Goal: Task Accomplishment & Management: Use online tool/utility

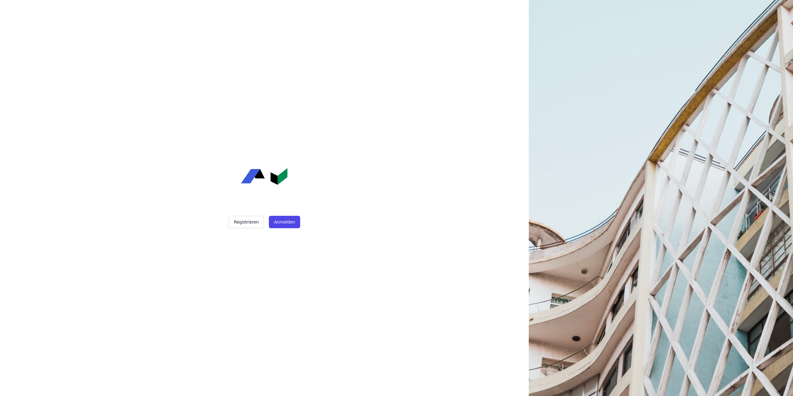
click at [273, 222] on button "Anmelden" at bounding box center [284, 222] width 31 height 12
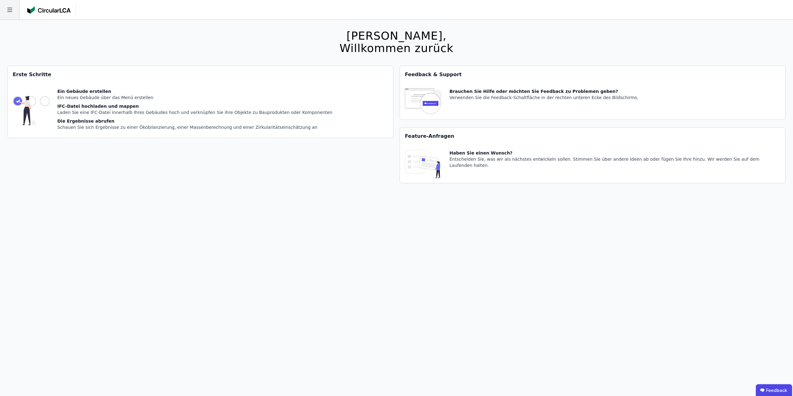
click at [13, 7] on icon at bounding box center [10, 10] width 20 height 20
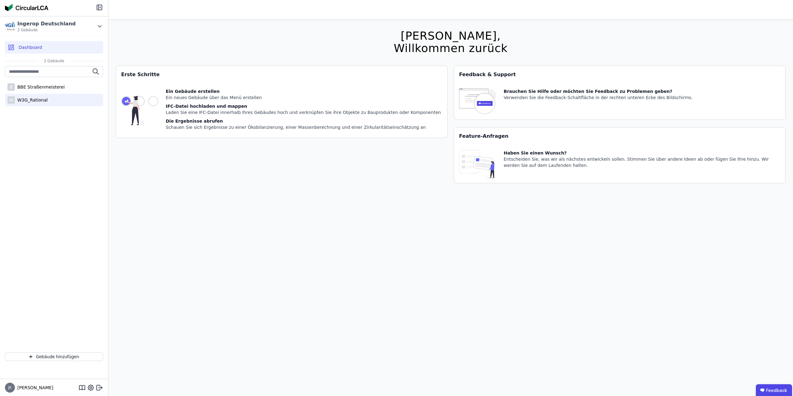
click at [37, 101] on div "W3G_Rational" at bounding box center [31, 100] width 33 height 6
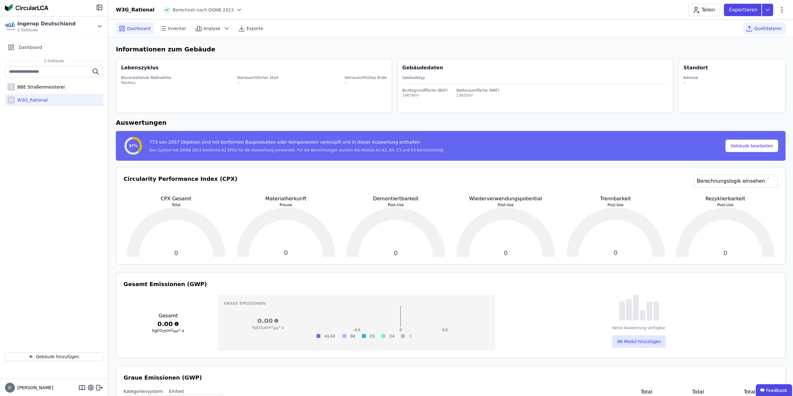
click at [766, 24] on div "Quelldateien" at bounding box center [764, 28] width 42 height 12
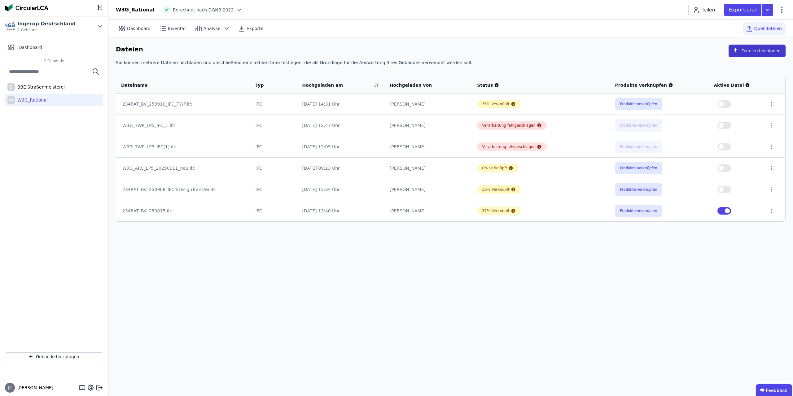
click at [756, 51] on button "Dateien hochladen" at bounding box center [757, 51] width 57 height 12
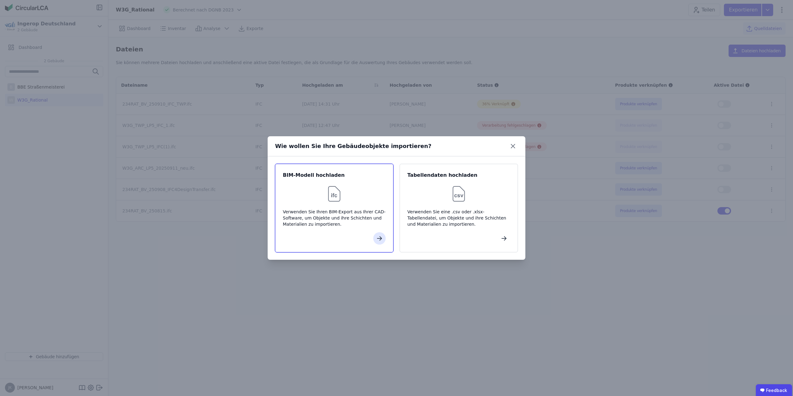
click at [328, 189] on img at bounding box center [334, 194] width 20 height 20
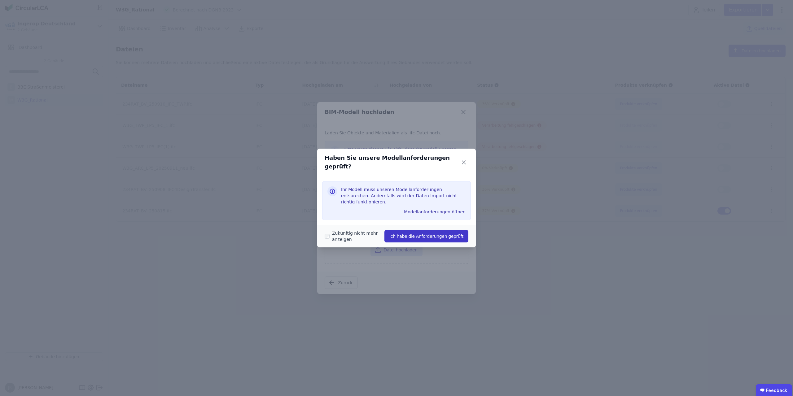
click at [422, 230] on button "Ich habe die Anforderungen geprüft" at bounding box center [427, 236] width 84 height 12
